Goal: Task Accomplishment & Management: Manage account settings

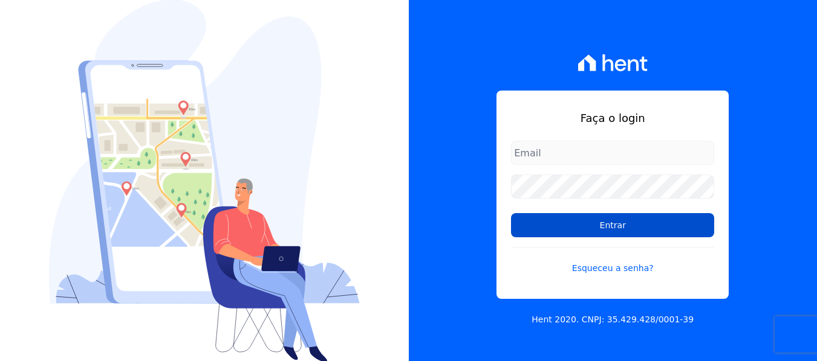
type input "[EMAIL_ADDRESS][DOMAIN_NAME]"
click at [600, 232] on input "Entrar" at bounding box center [612, 225] width 203 height 24
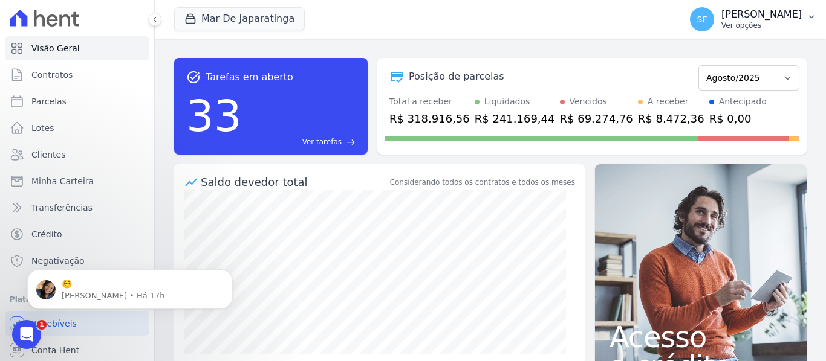
click at [805, 19] on button "SF Simone Ferreira Ver opções" at bounding box center [753, 19] width 146 height 34
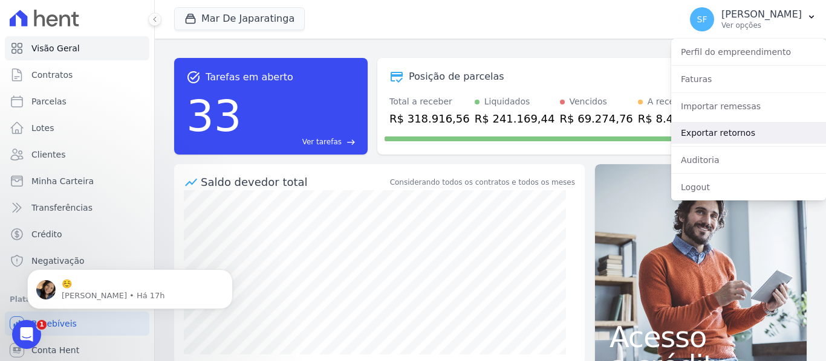
click at [716, 129] on link "Exportar retornos" at bounding box center [748, 133] width 155 height 22
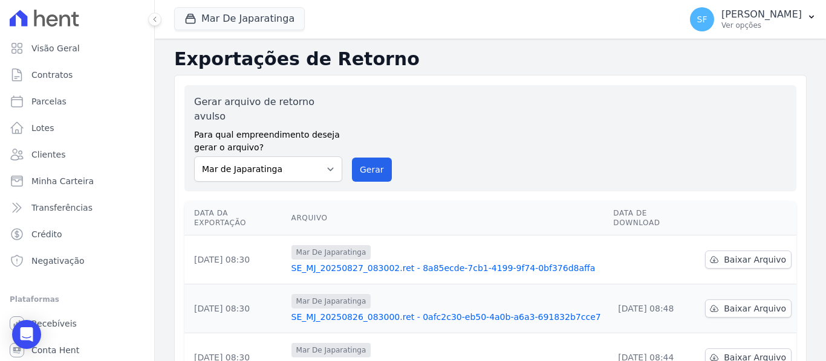
scroll to position [60, 0]
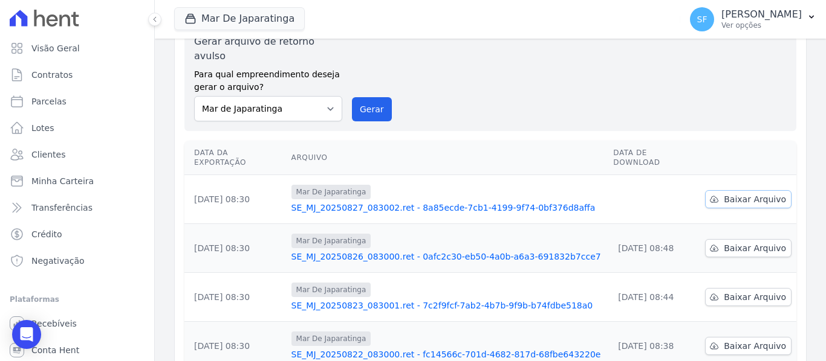
click at [734, 190] on link "Baixar Arquivo" at bounding box center [748, 199] width 86 height 18
click at [73, 189] on link "Minha Carteira" at bounding box center [77, 181] width 144 height 24
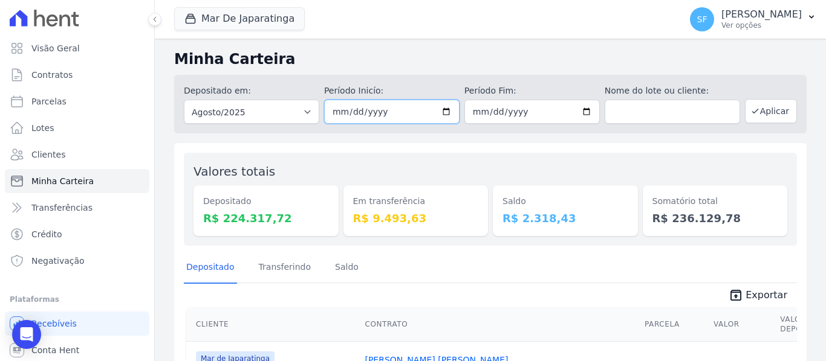
click at [443, 108] on input "2025-08-01" at bounding box center [391, 112] width 135 height 24
type input "[DATE]"
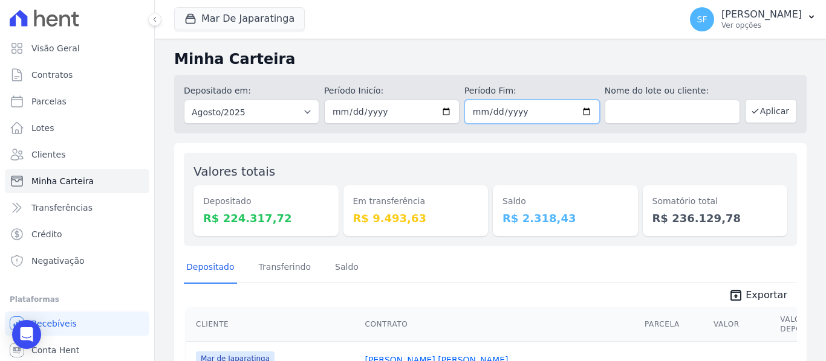
click at [582, 109] on input "2025-08-31" at bounding box center [531, 112] width 135 height 24
type input "[DATE]"
click at [562, 165] on div "Saldo R$ 2.318,43" at bounding box center [565, 200] width 145 height 74
click at [764, 117] on button "Aplicar" at bounding box center [771, 111] width 52 height 24
